Goal: Task Accomplishment & Management: Manage account settings

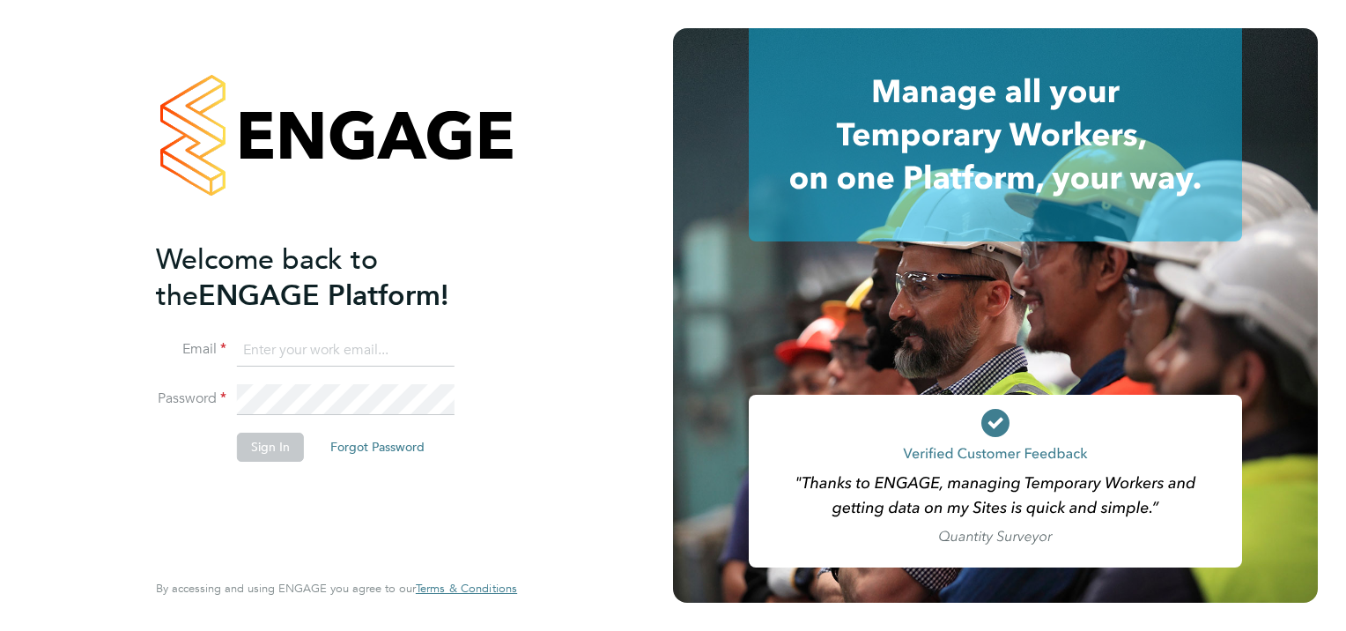
type input "jonathan.woodcock@seddon.co.uk"
click at [259, 448] on button "Sign In" at bounding box center [270, 446] width 67 height 28
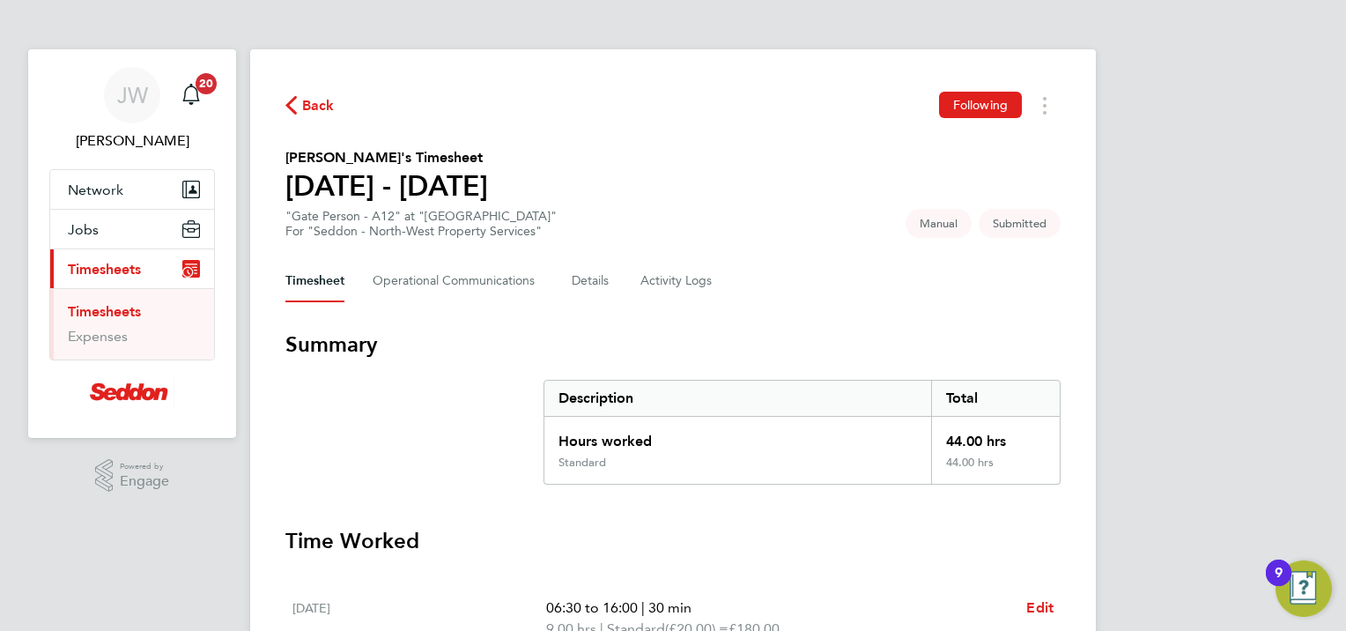
click at [842, 552] on h3 "Time Worked" at bounding box center [672, 541] width 775 height 28
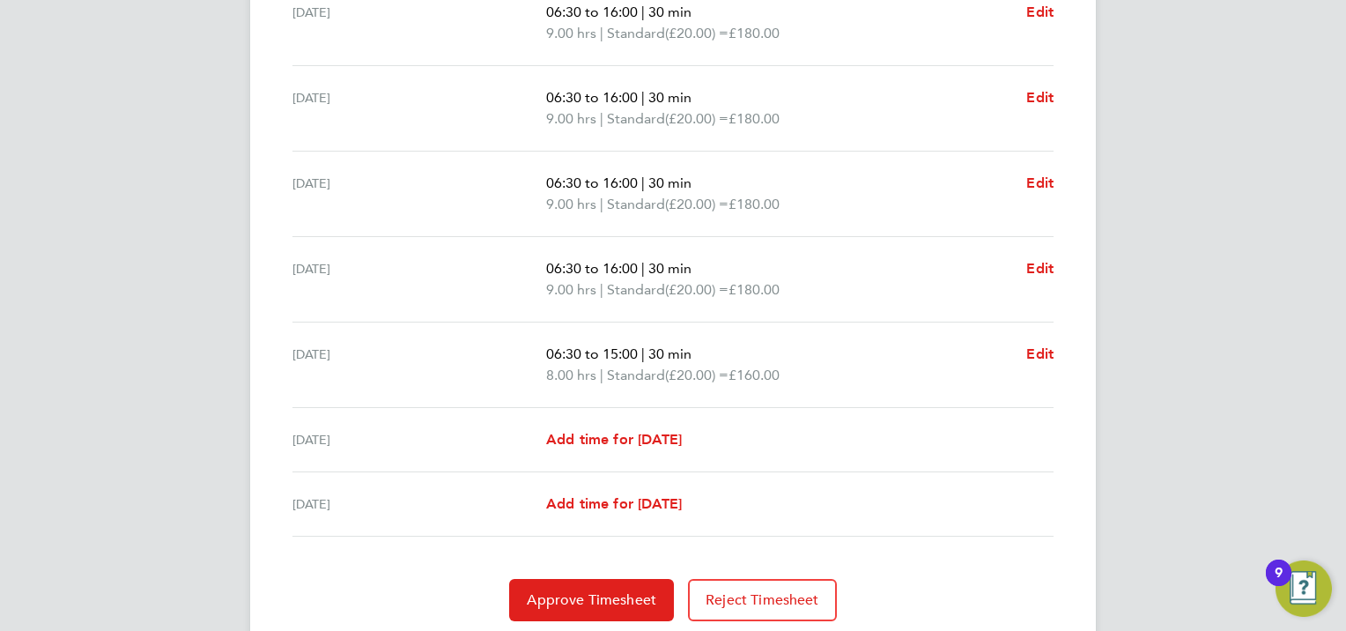
scroll to position [654, 0]
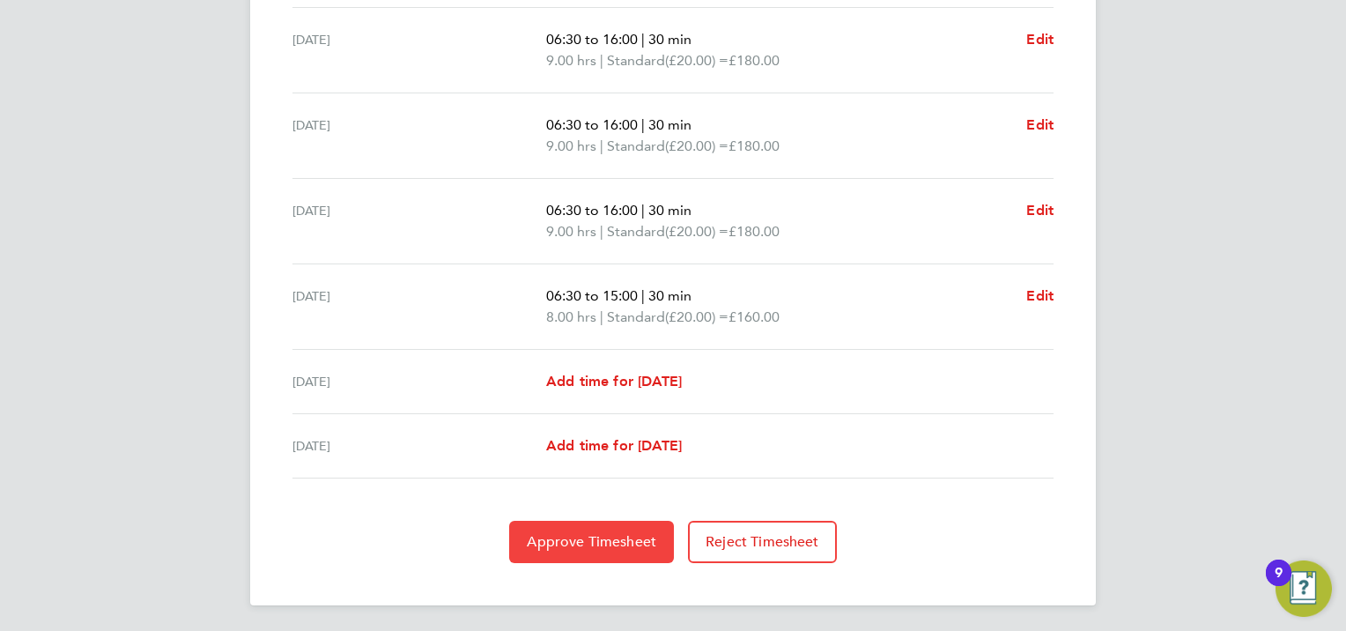
click at [623, 547] on span "Approve Timesheet" at bounding box center [591, 542] width 129 height 18
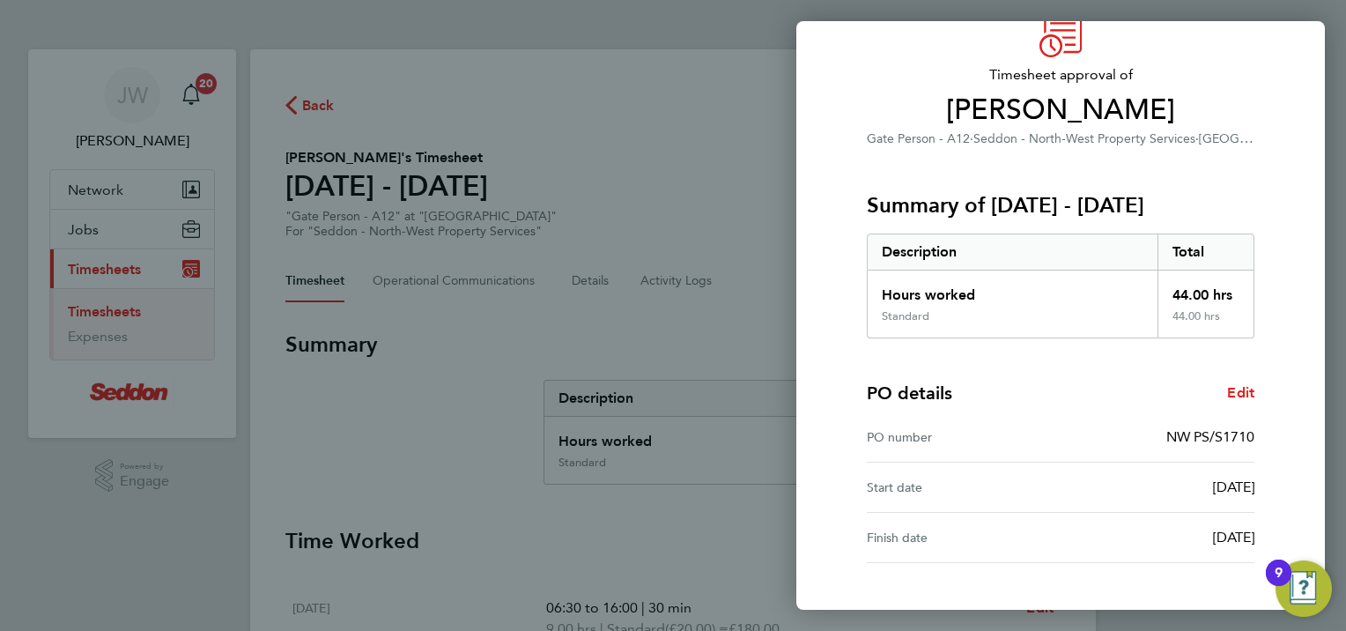
scroll to position [211, 0]
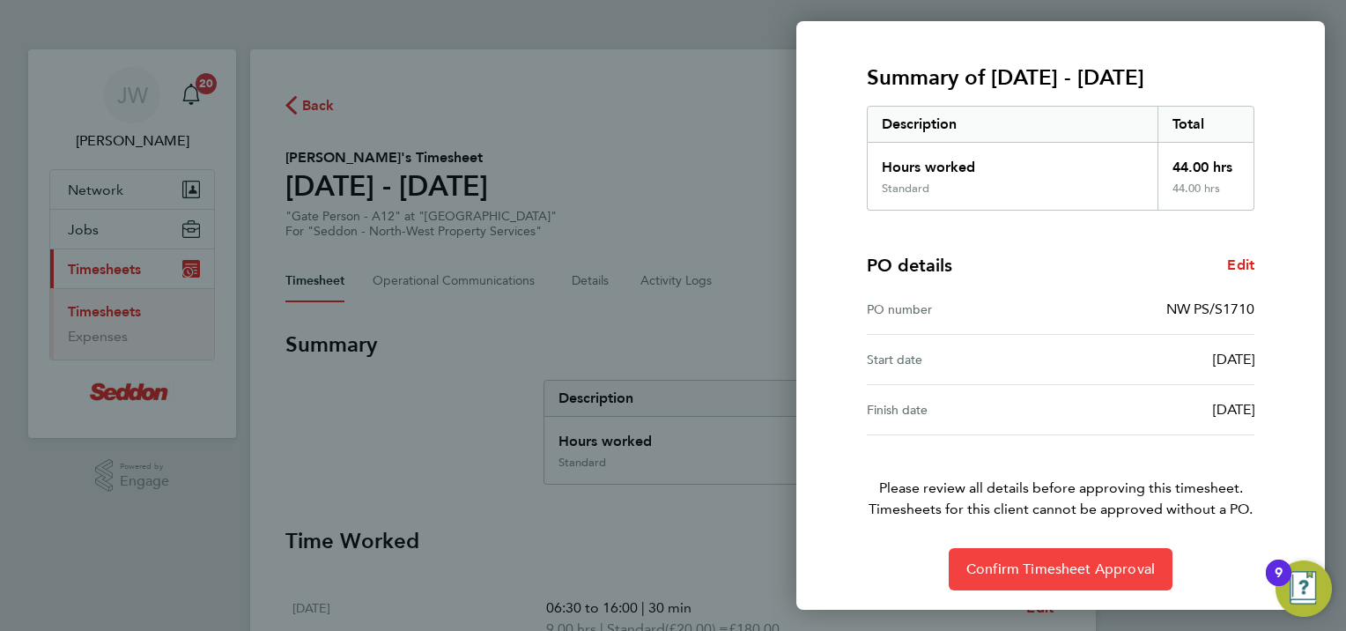
click at [997, 560] on span "Confirm Timesheet Approval" at bounding box center [1060, 569] width 188 height 18
